Goal: Information Seeking & Learning: Understand process/instructions

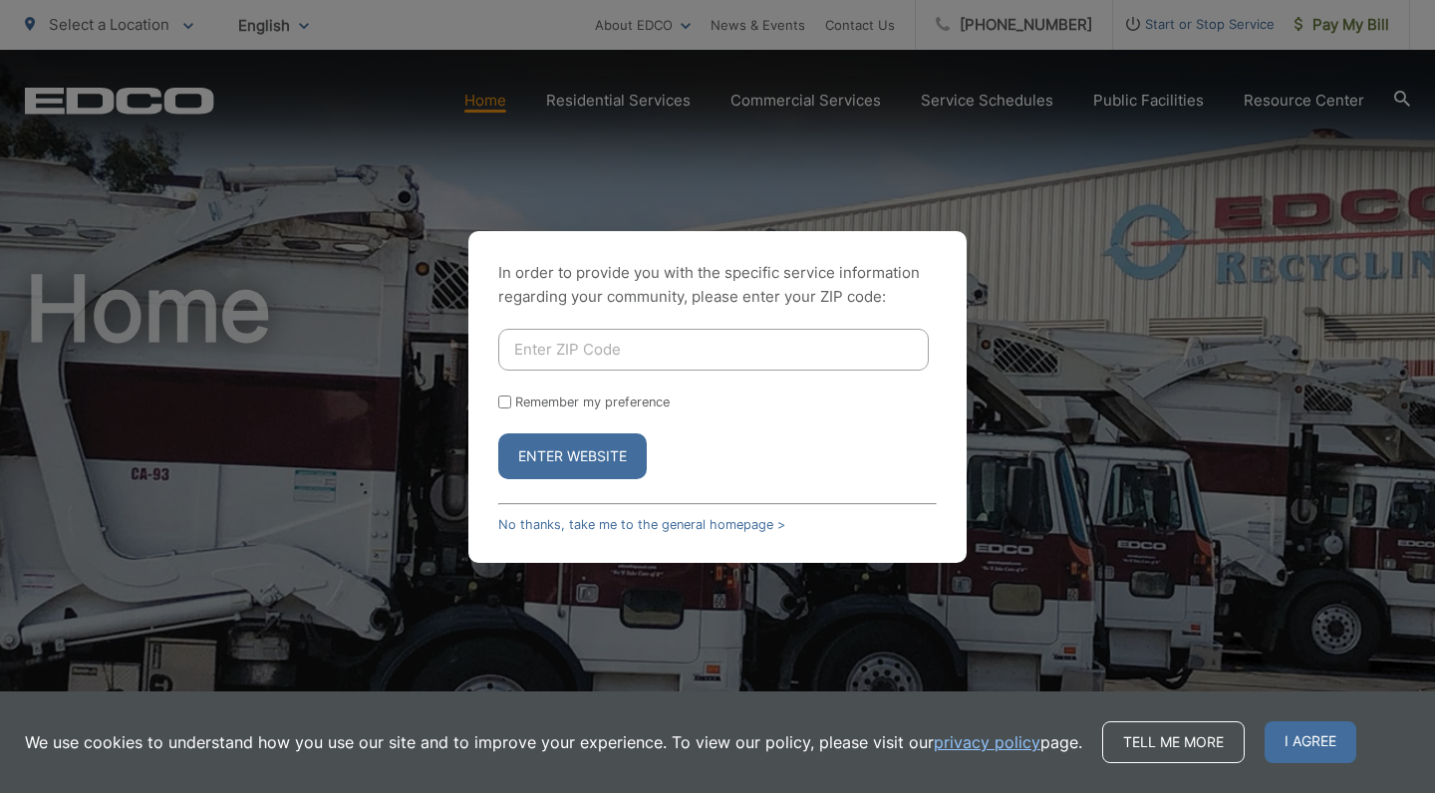
click at [551, 342] on input "Enter ZIP Code" at bounding box center [713, 350] width 430 height 42
type input "90755"
click at [582, 457] on button "Enter Website" at bounding box center [572, 456] width 148 height 46
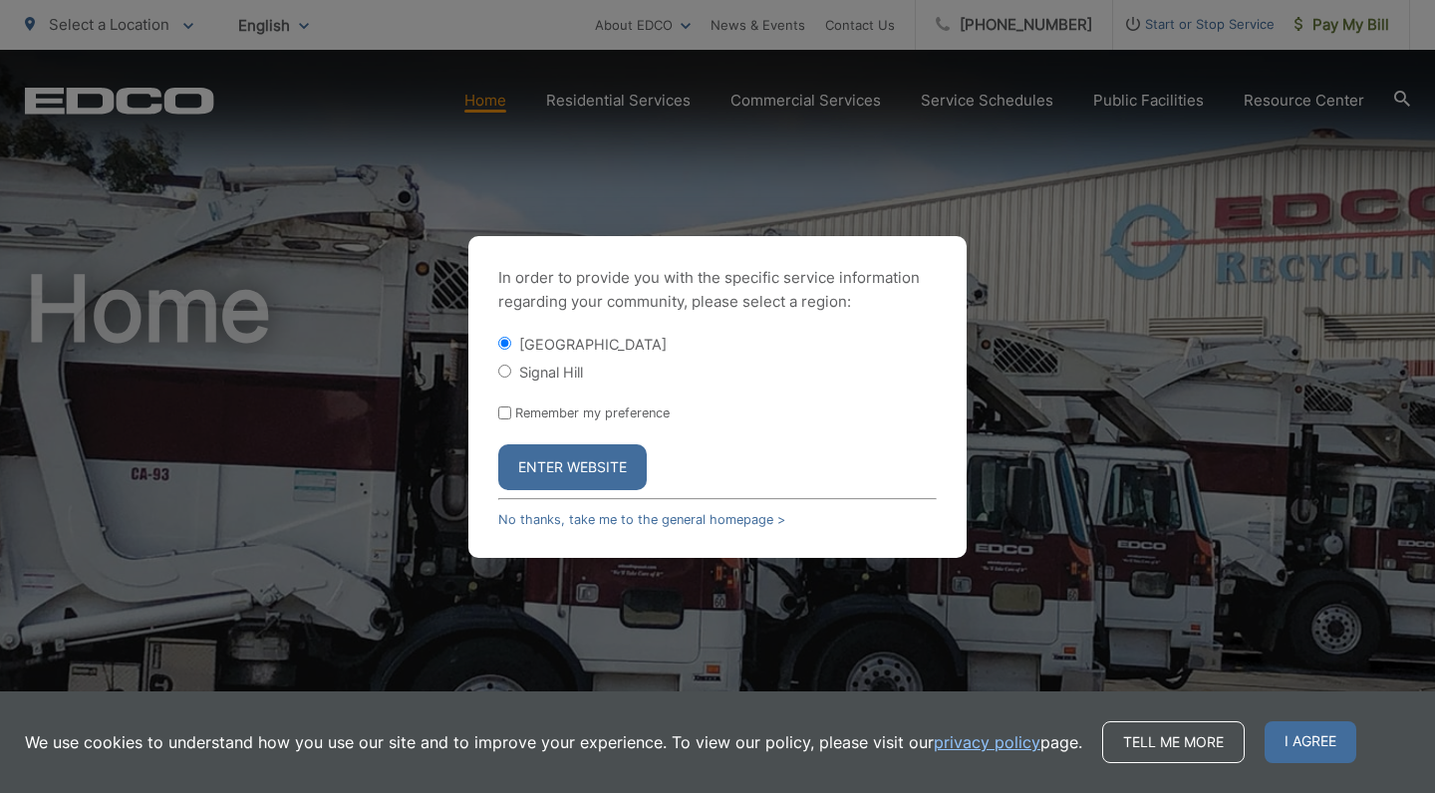
click at [567, 478] on button "Enter Website" at bounding box center [572, 467] width 148 height 46
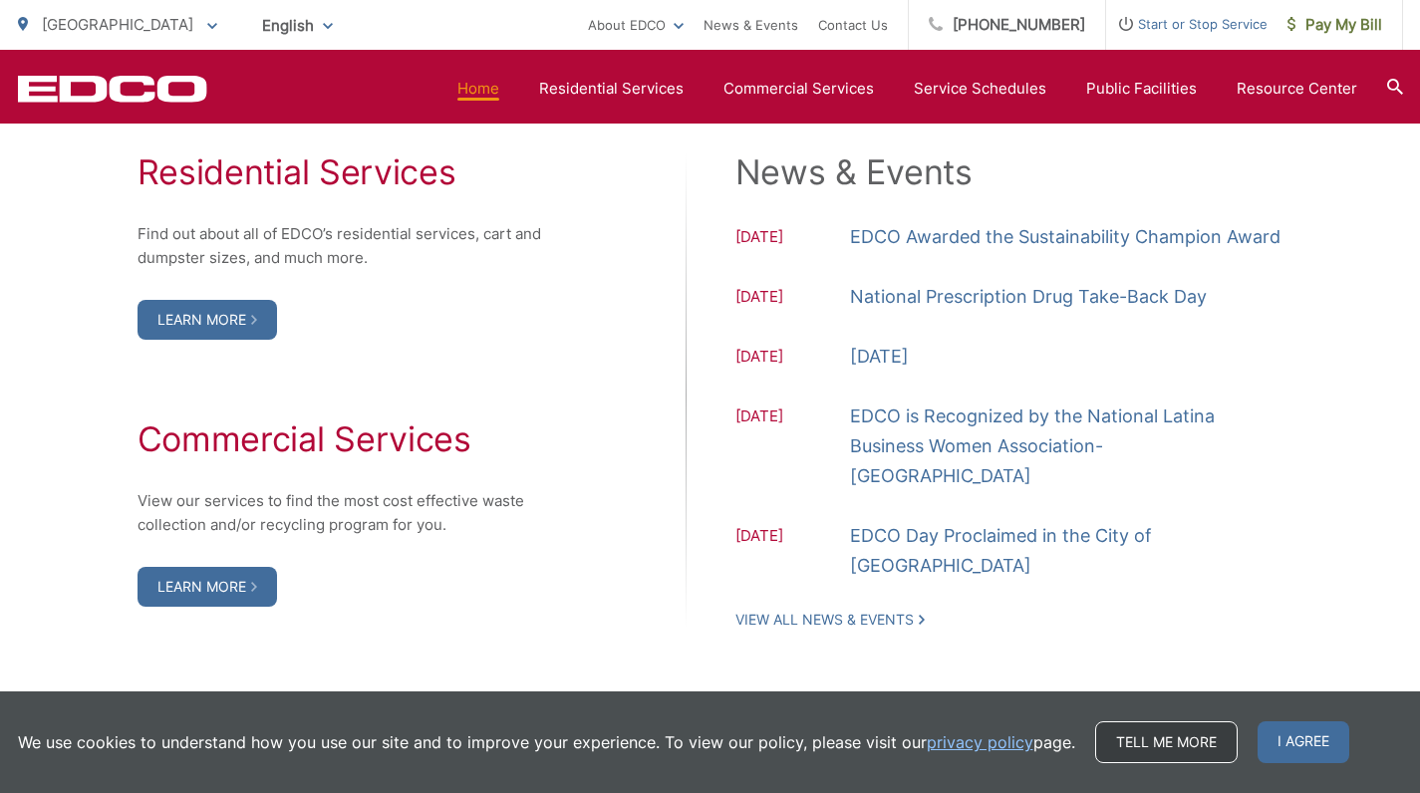
scroll to position [2083, 0]
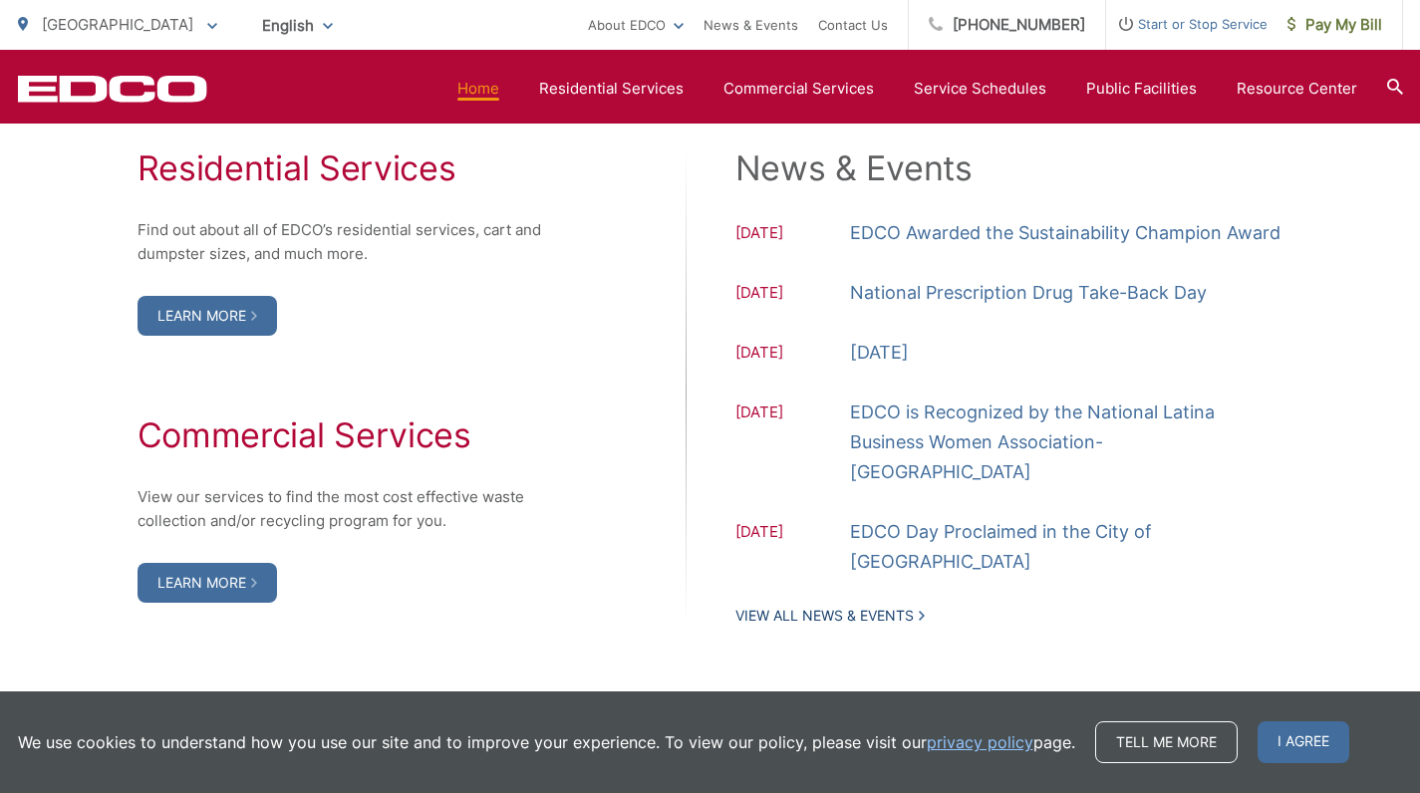
click at [787, 607] on link "View All News & Events" at bounding box center [829, 616] width 189 height 18
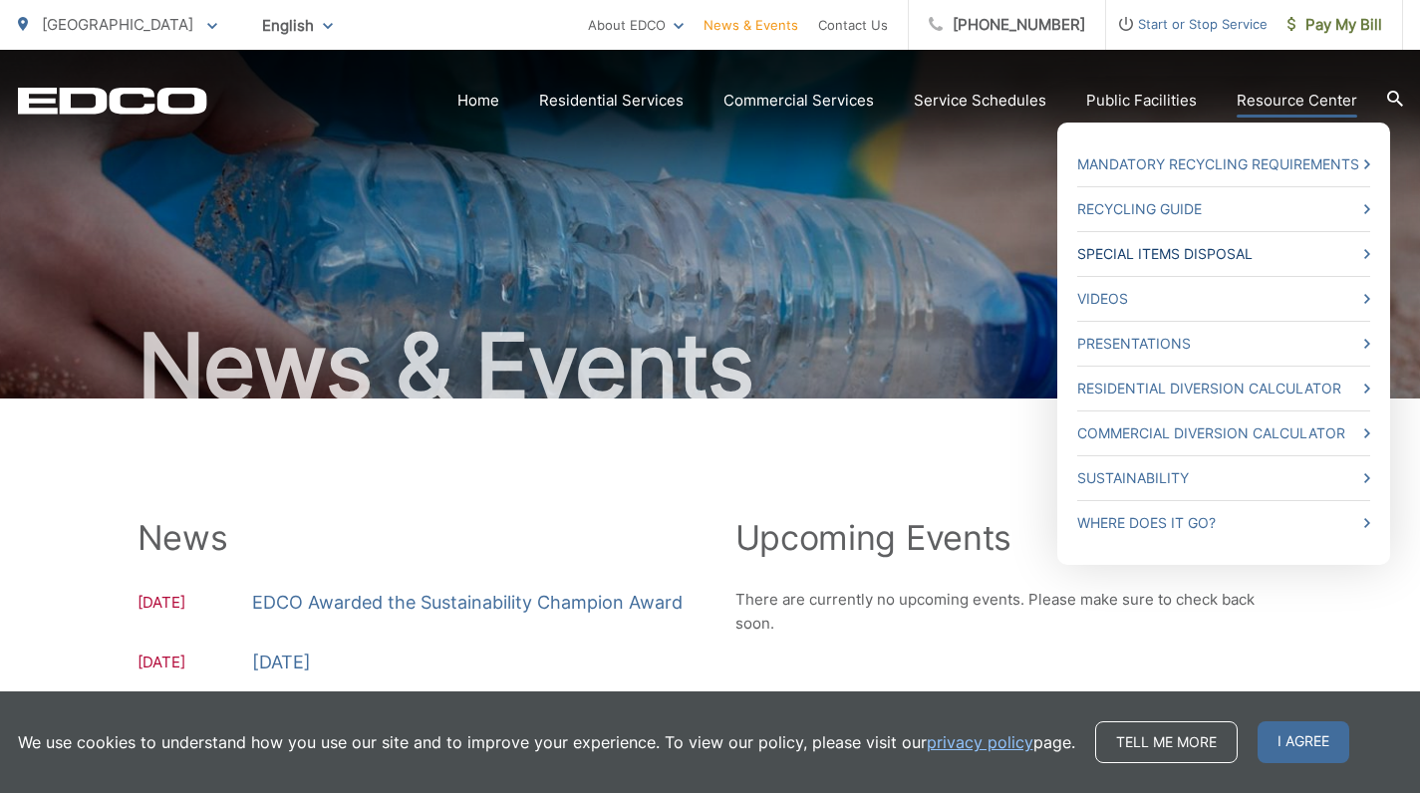
click at [1360, 247] on link "Special Items Disposal" at bounding box center [1223, 254] width 293 height 24
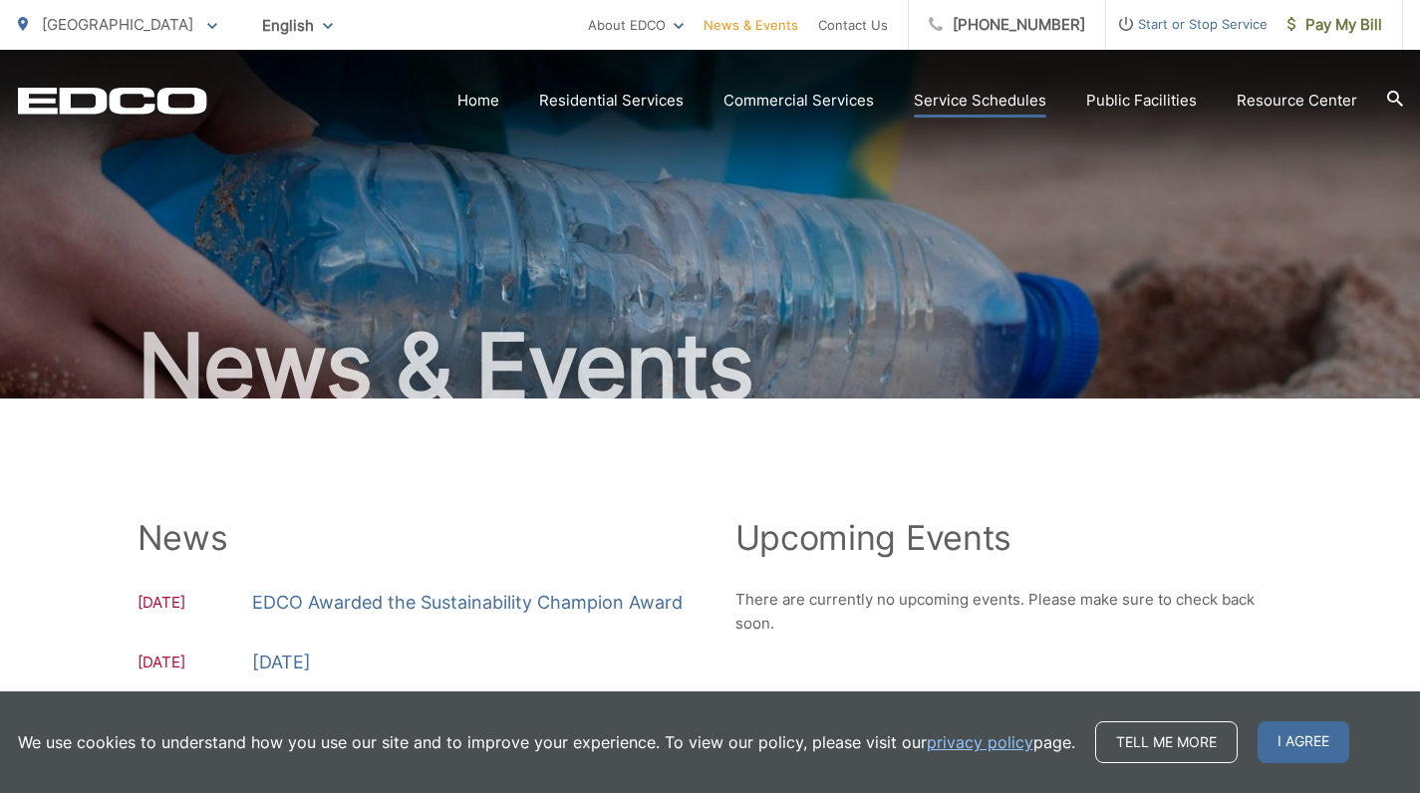
click at [966, 101] on link "Service Schedules" at bounding box center [980, 101] width 133 height 24
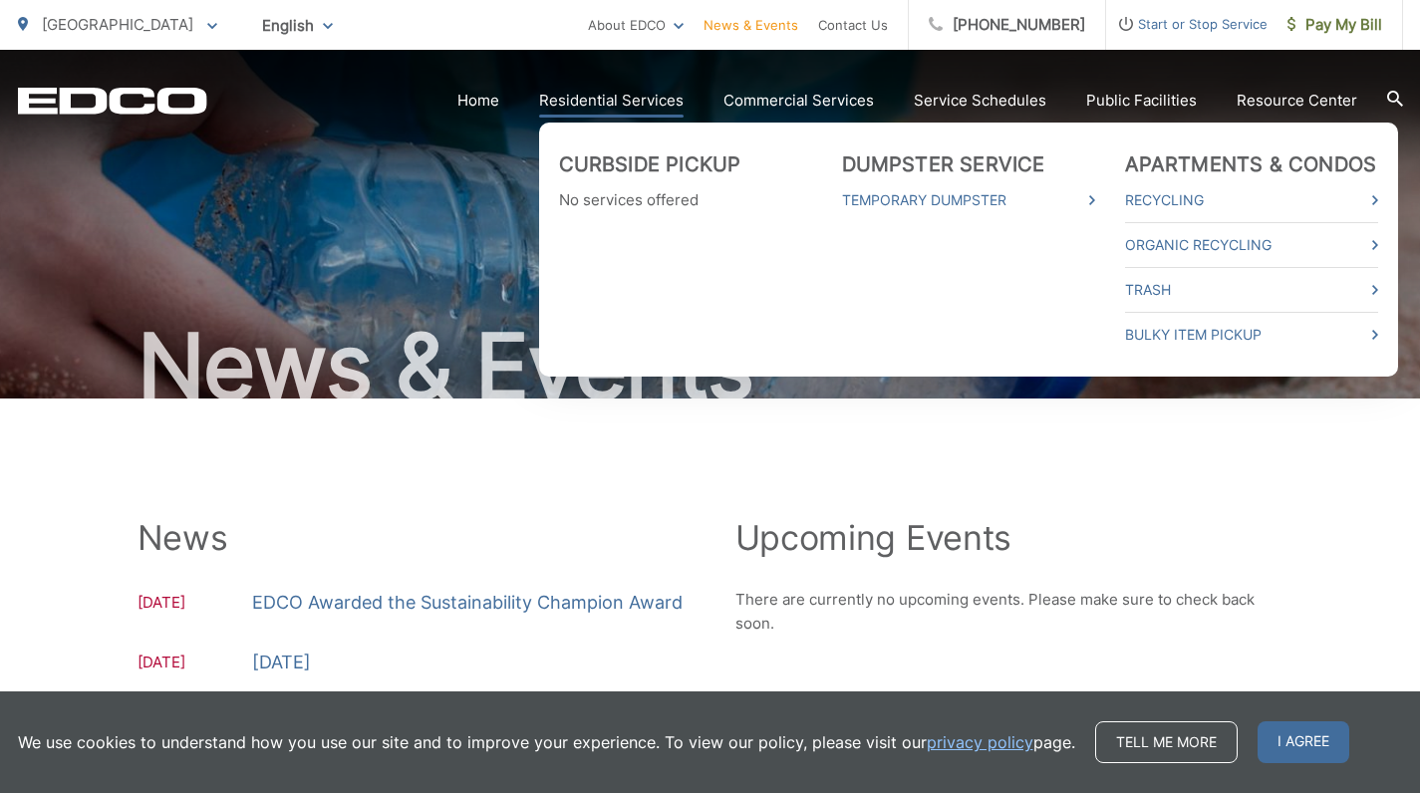
click at [600, 105] on link "Residential Services" at bounding box center [611, 101] width 144 height 24
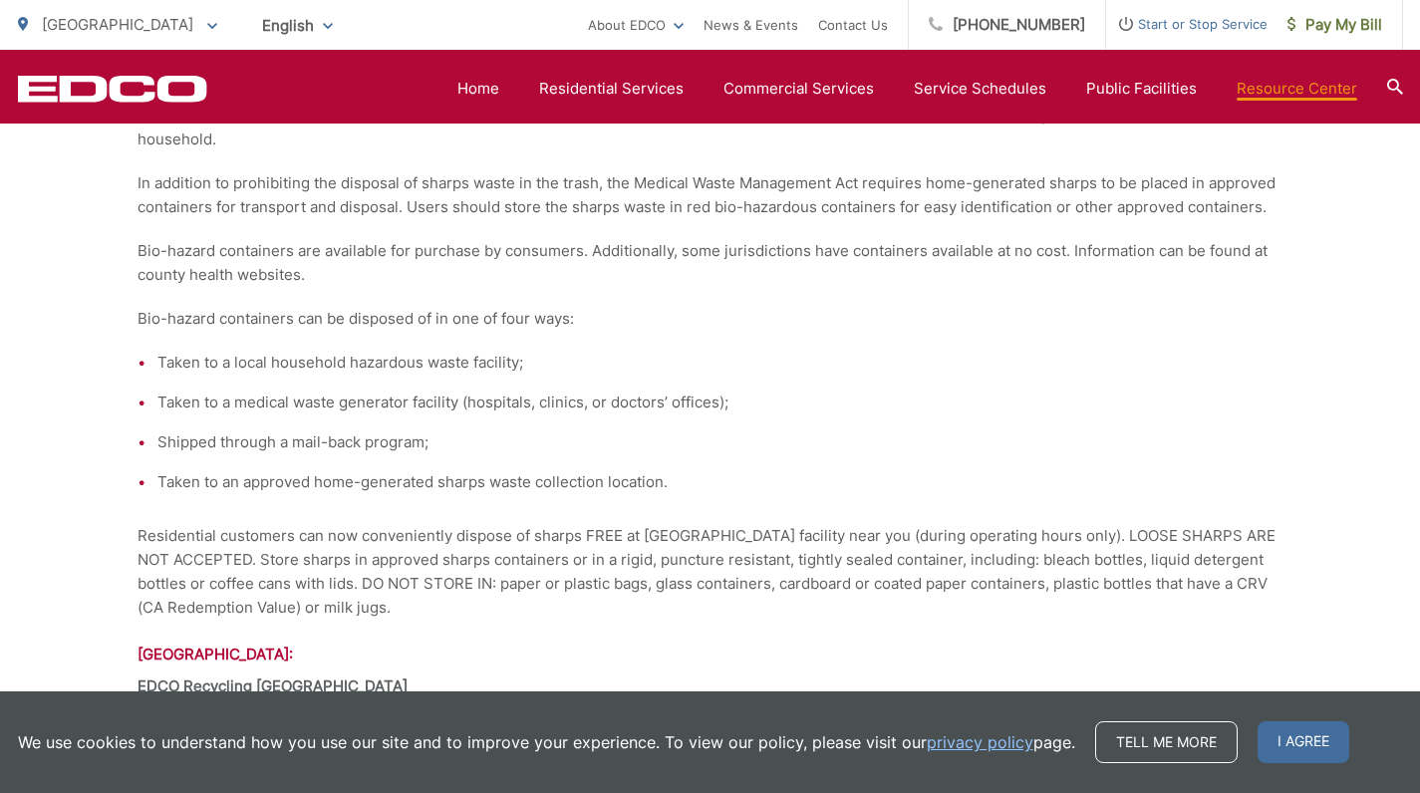
scroll to position [2881, 0]
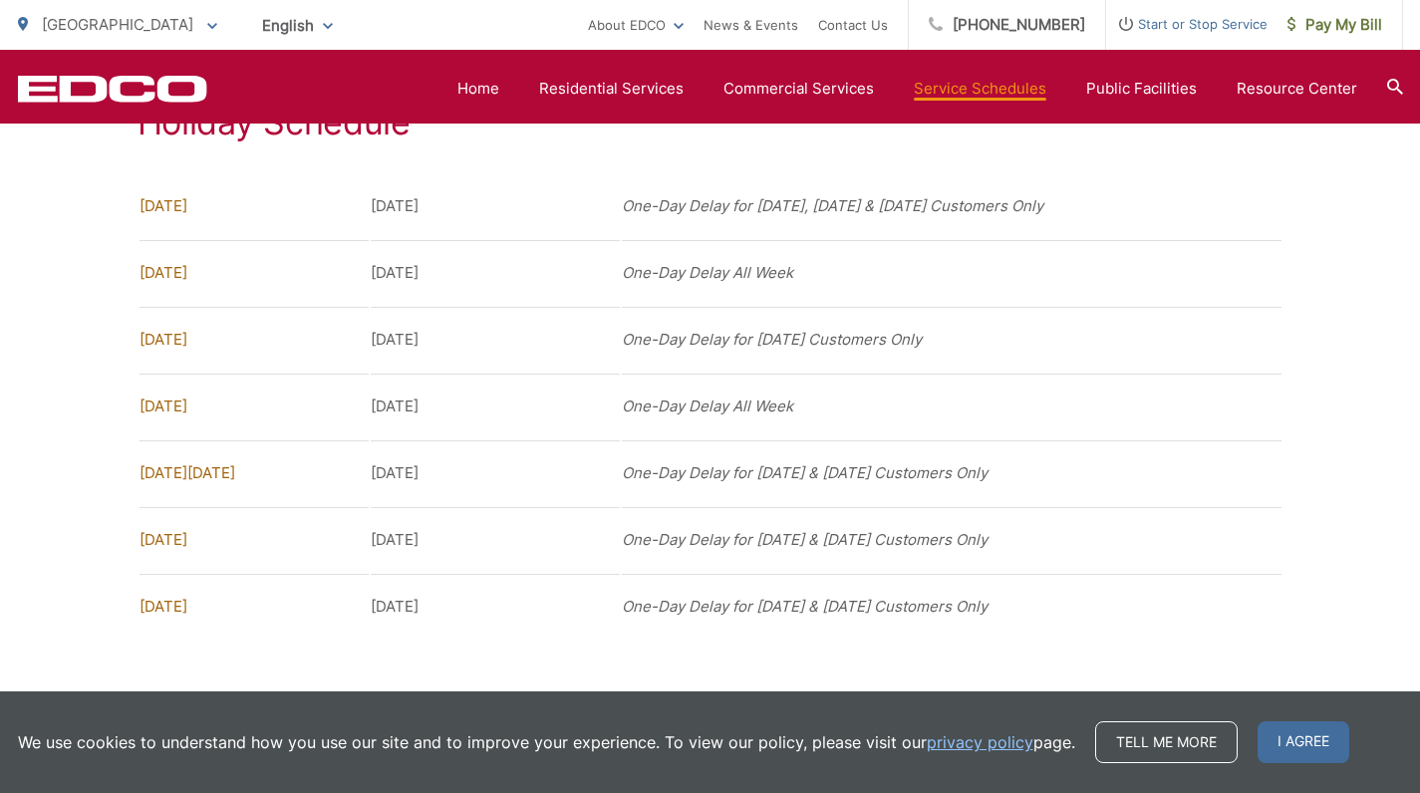
scroll to position [1645, 0]
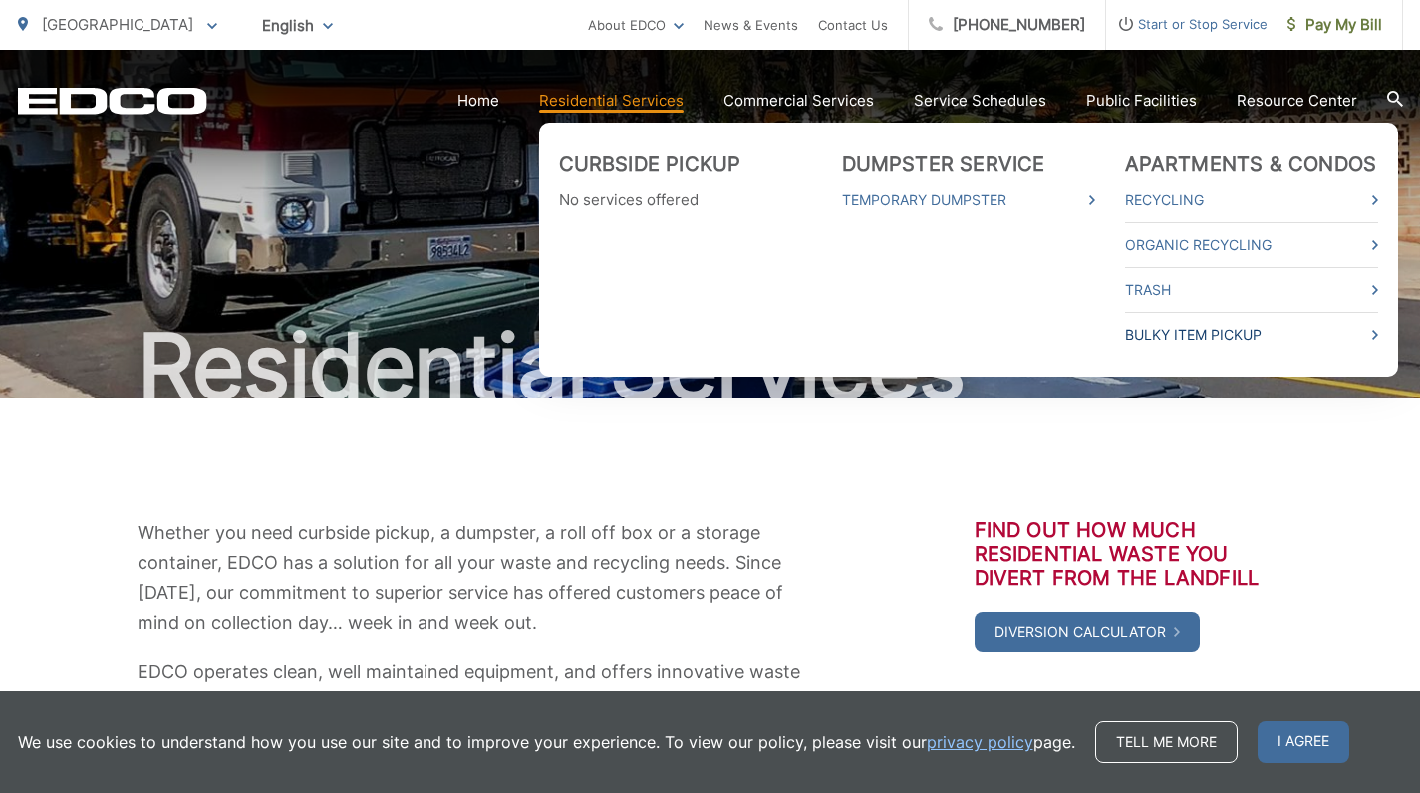
click at [1198, 334] on link "Bulky Item Pickup" at bounding box center [1251, 335] width 253 height 24
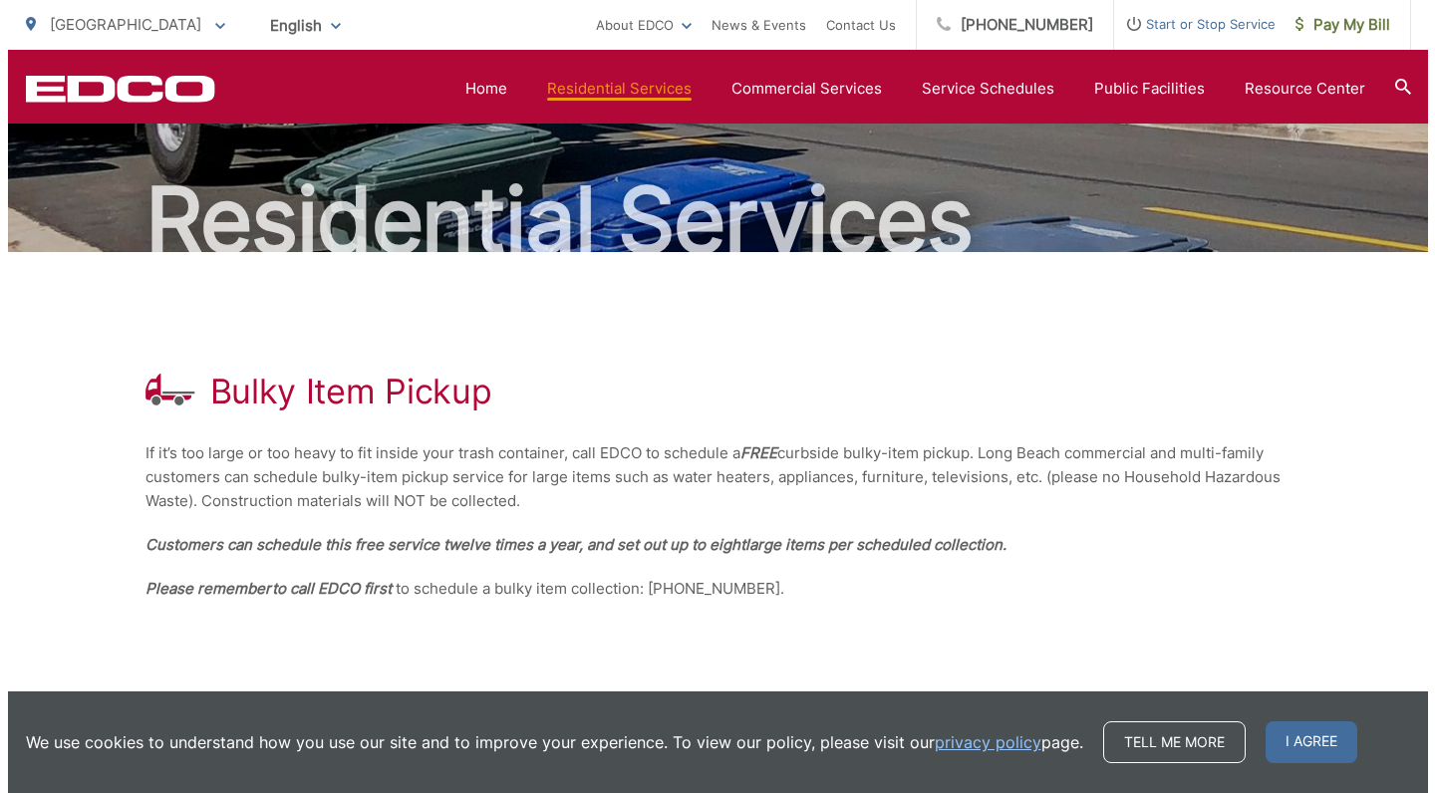
scroll to position [378, 0]
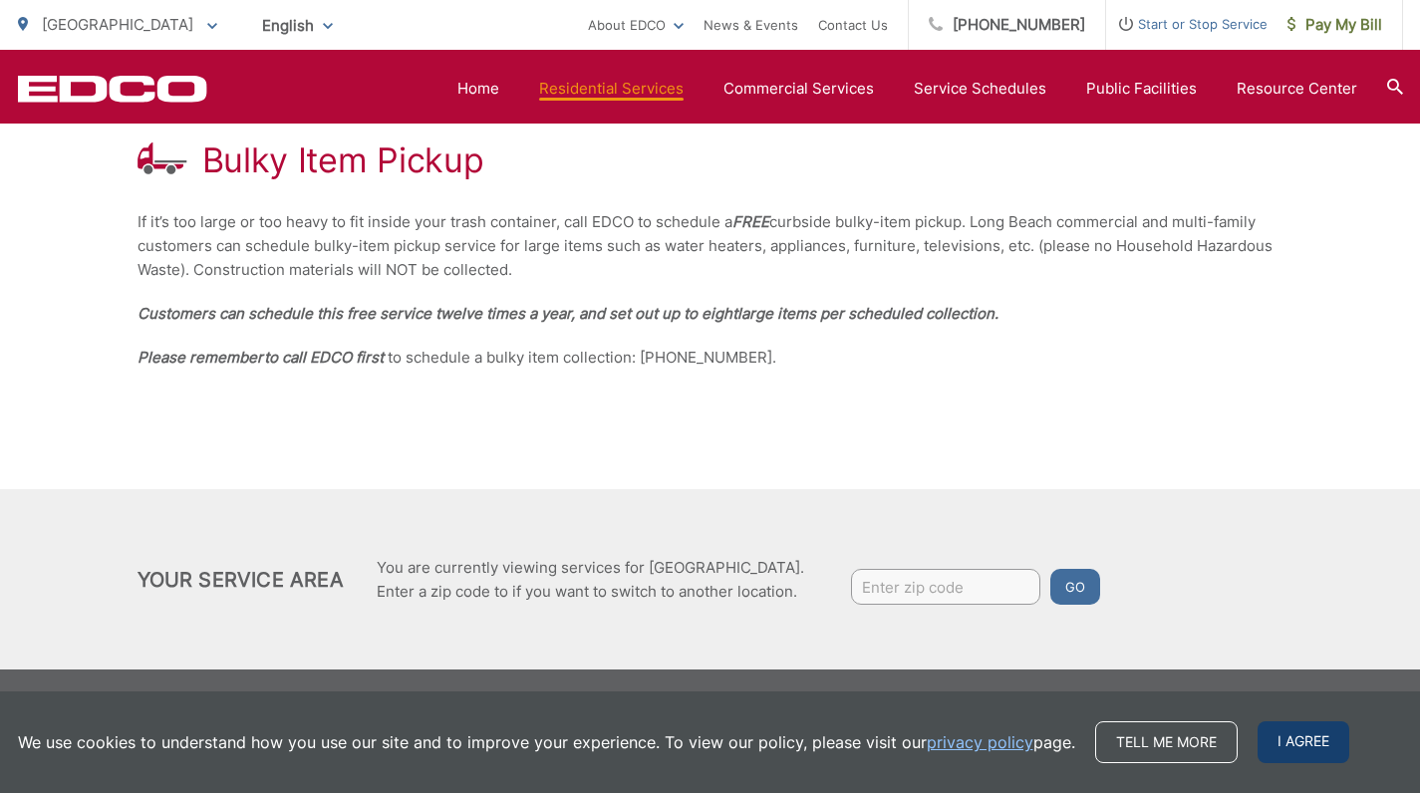
click at [1301, 744] on span "I agree" at bounding box center [1303, 742] width 92 height 42
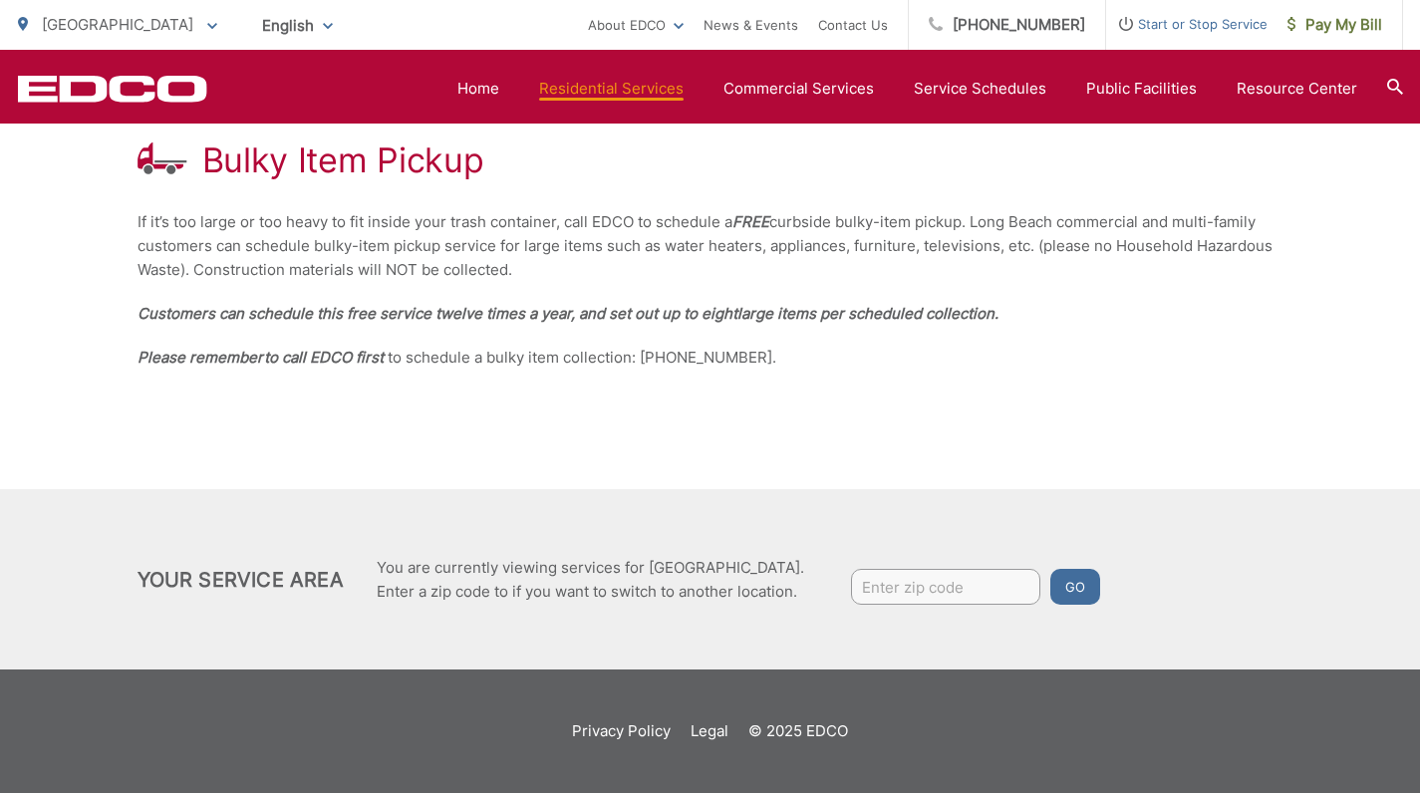
click at [1005, 602] on input "Enter zip code" at bounding box center [945, 587] width 189 height 36
type input "90755"
click at [1097, 591] on button "Go" at bounding box center [1075, 587] width 50 height 36
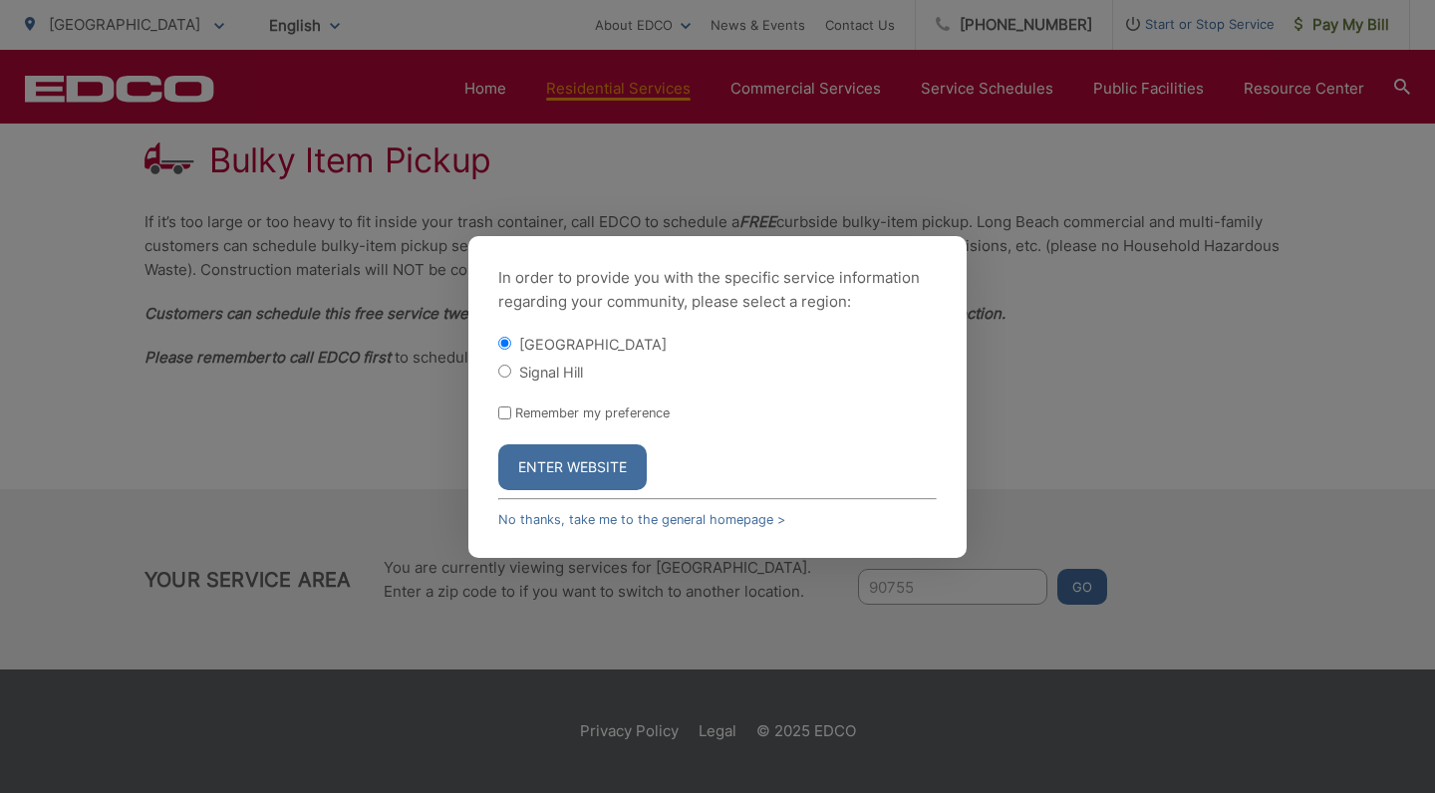
drag, startPoint x: 512, startPoint y: 372, endPoint x: 524, endPoint y: 395, distance: 25.8
click at [511, 375] on div "Signal Hill" at bounding box center [717, 372] width 438 height 20
click at [503, 373] on input "Signal Hill" at bounding box center [504, 371] width 13 height 13
radio input "true"
click at [558, 464] on button "Enter Website" at bounding box center [572, 467] width 148 height 46
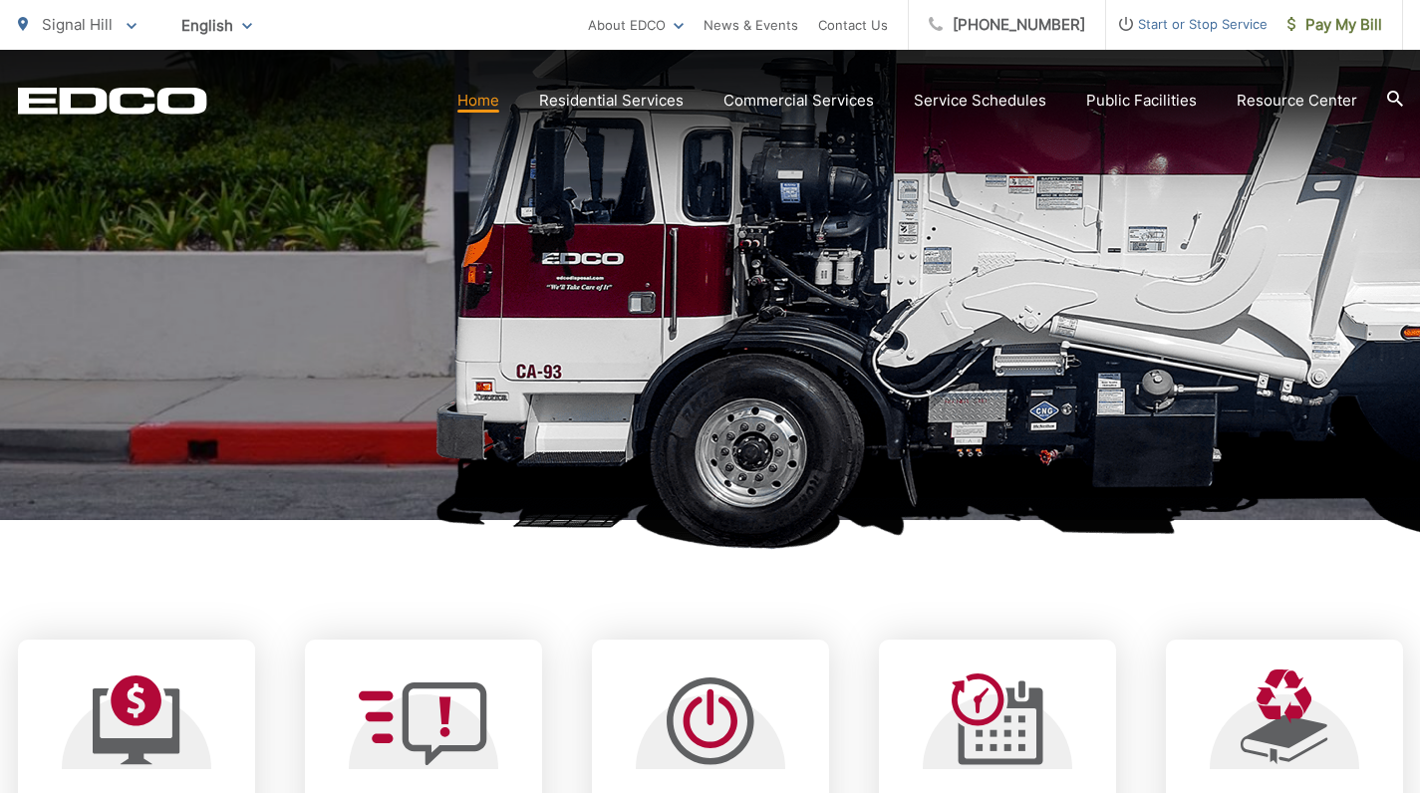
scroll to position [723, 0]
